Goal: Transaction & Acquisition: Purchase product/service

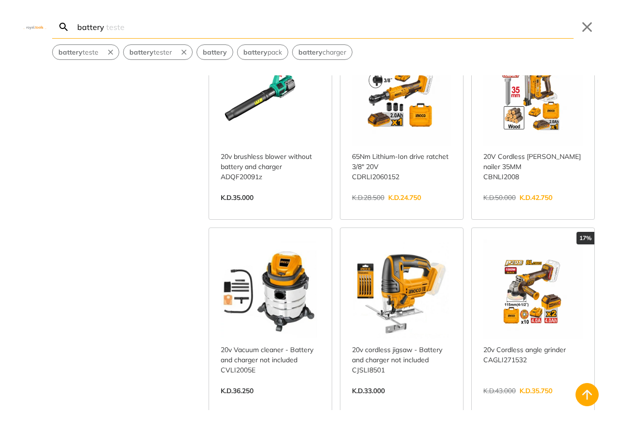
scroll to position [4100, 0]
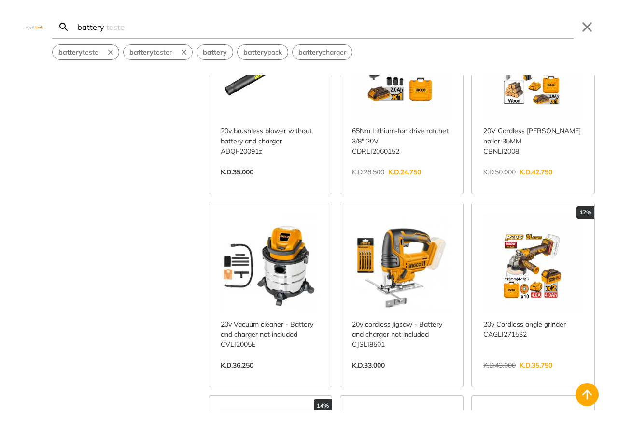
click at [529, 375] on link "View more →" at bounding box center [532, 375] width 99 height 0
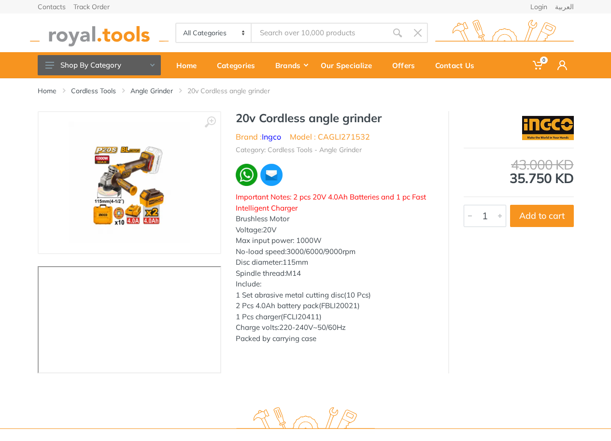
type input "battery"
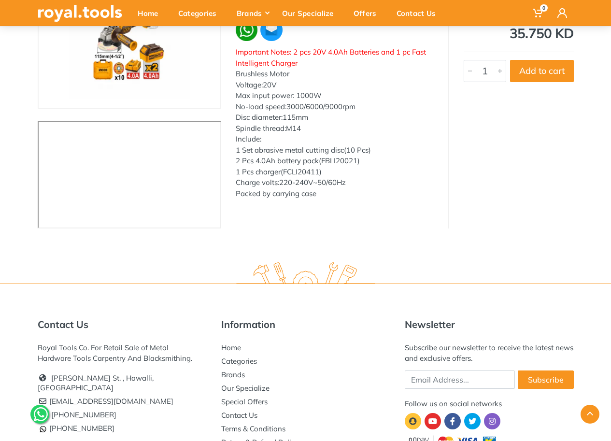
scroll to position [205, 0]
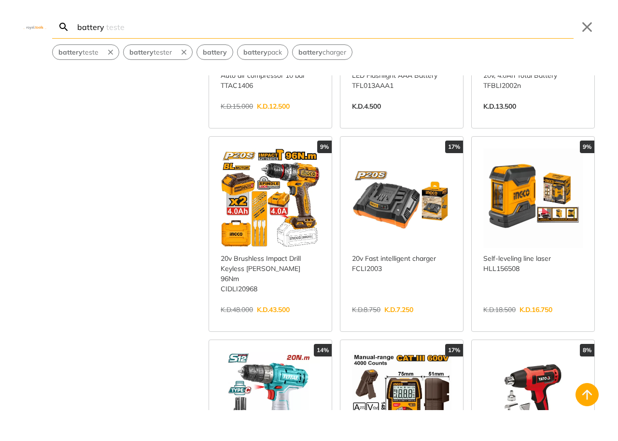
scroll to position [4003, 0]
